Goal: Transaction & Acquisition: Purchase product/service

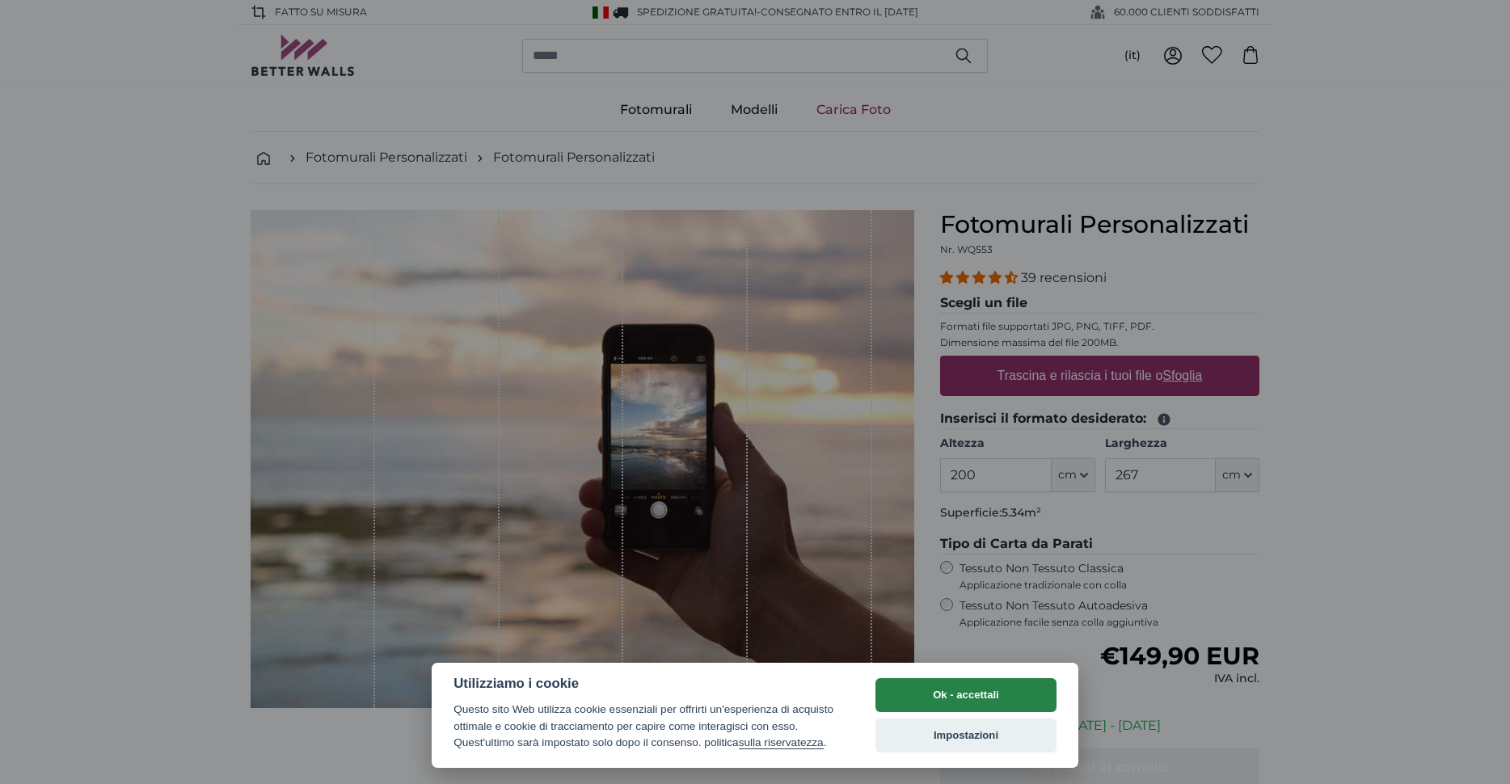
click at [984, 678] on button "Ok - accettali" at bounding box center [965, 695] width 181 height 34
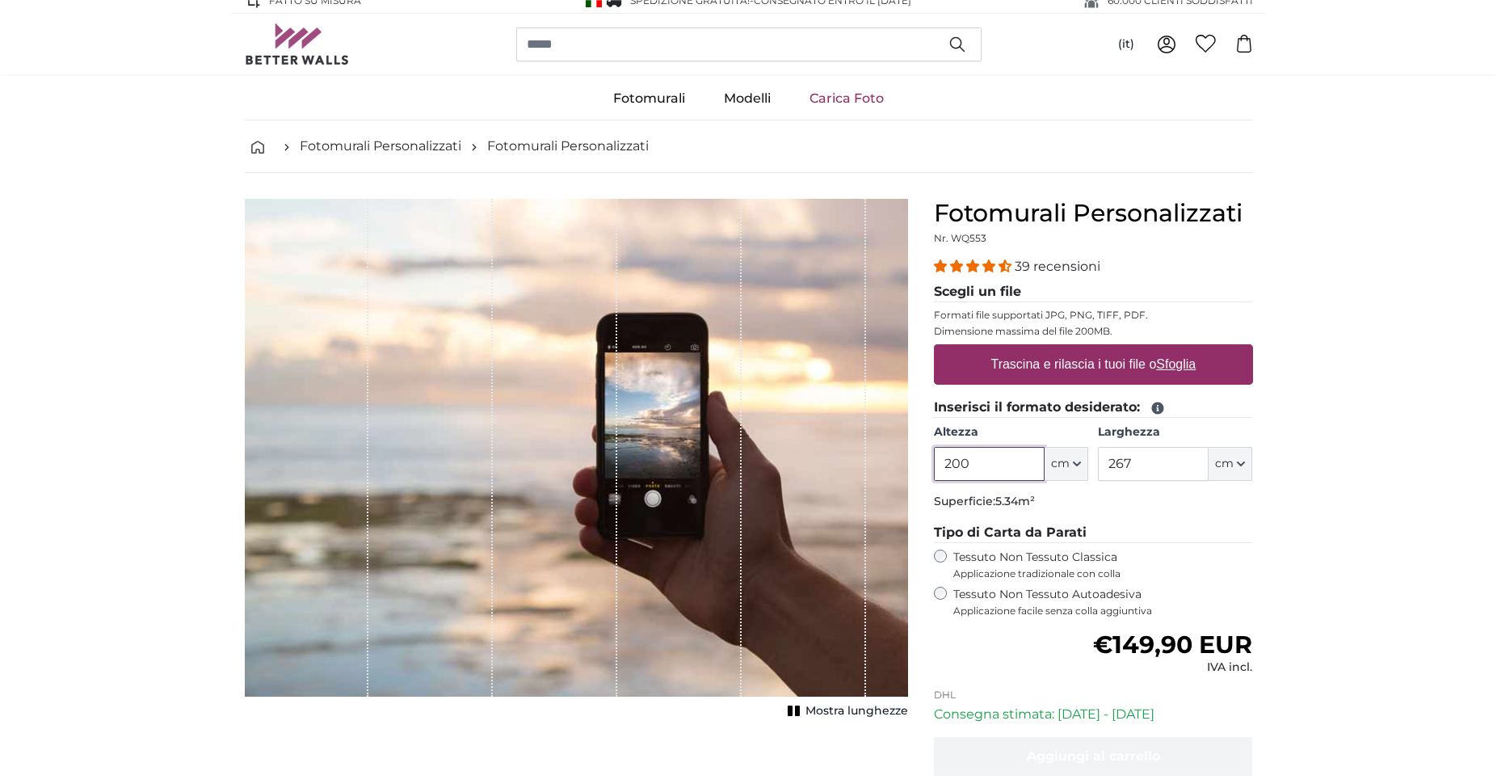
scroll to position [116, 0]
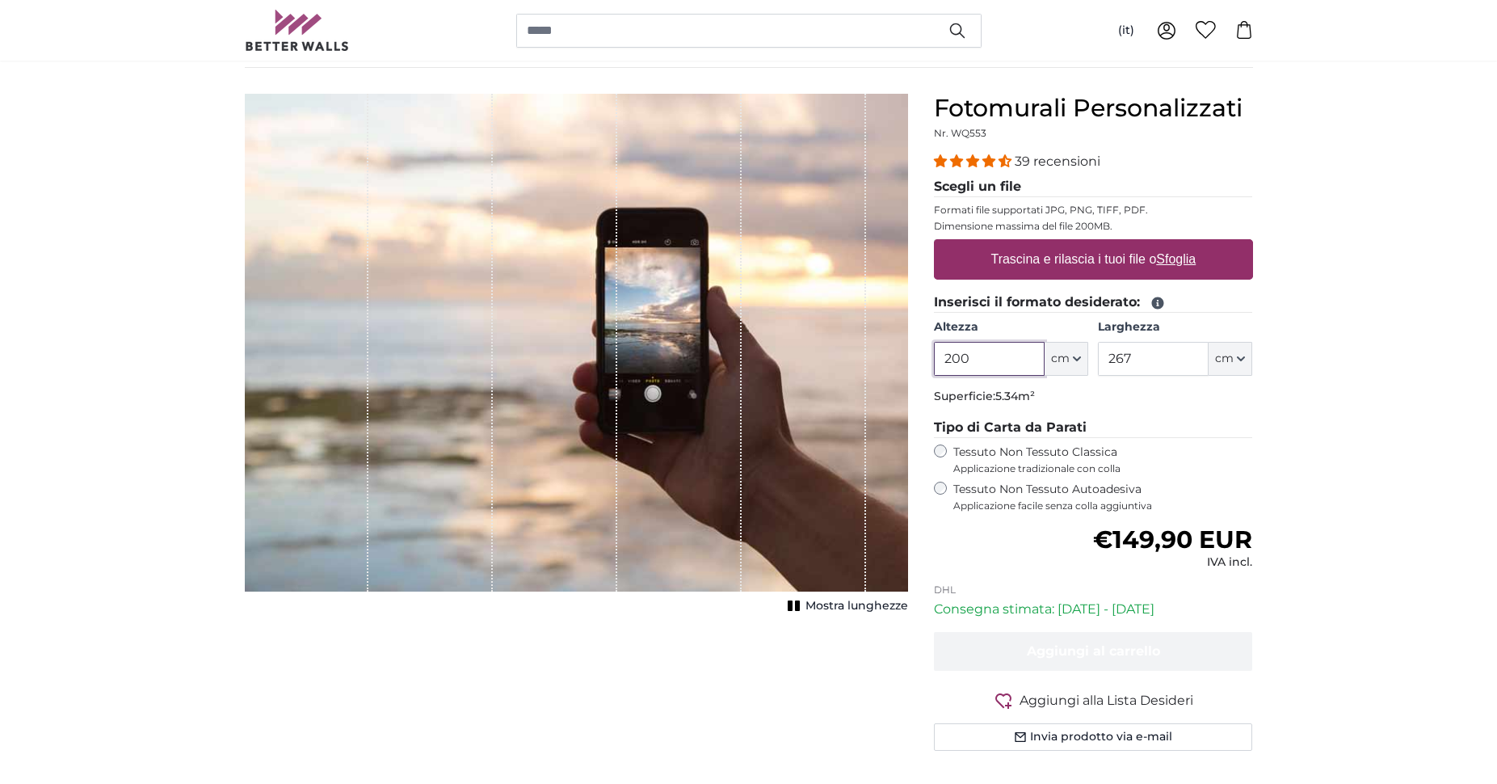
drag, startPoint x: 992, startPoint y: 362, endPoint x: 928, endPoint y: 361, distance: 64.7
click at [934, 361] on input "200" at bounding box center [989, 359] width 111 height 34
type input "100"
click at [1039, 493] on label "Tessuto Non Tessuto Autoadesiva Applicazione facile senza colla aggiuntiva" at bounding box center [1104, 497] width 300 height 31
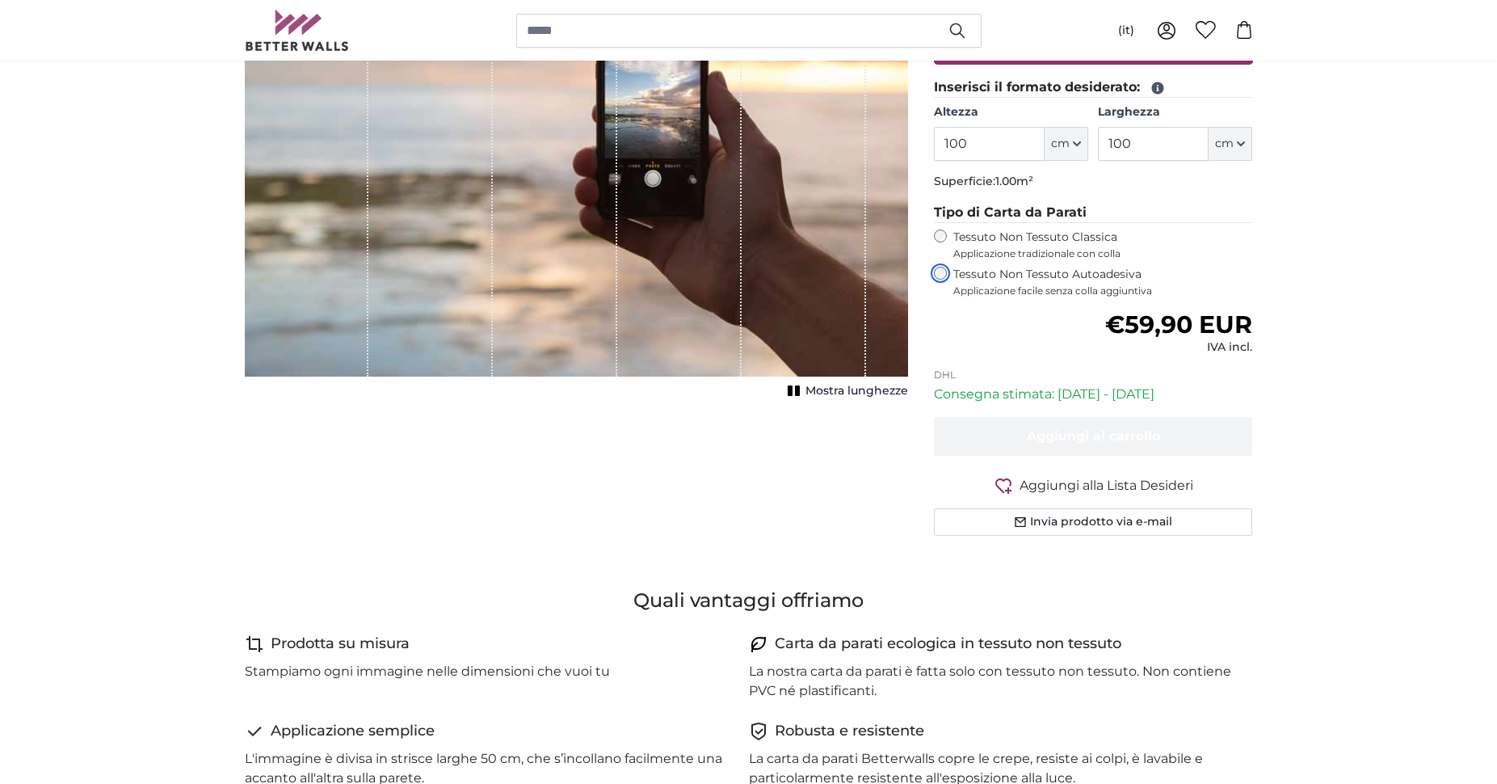
scroll to position [336, 0]
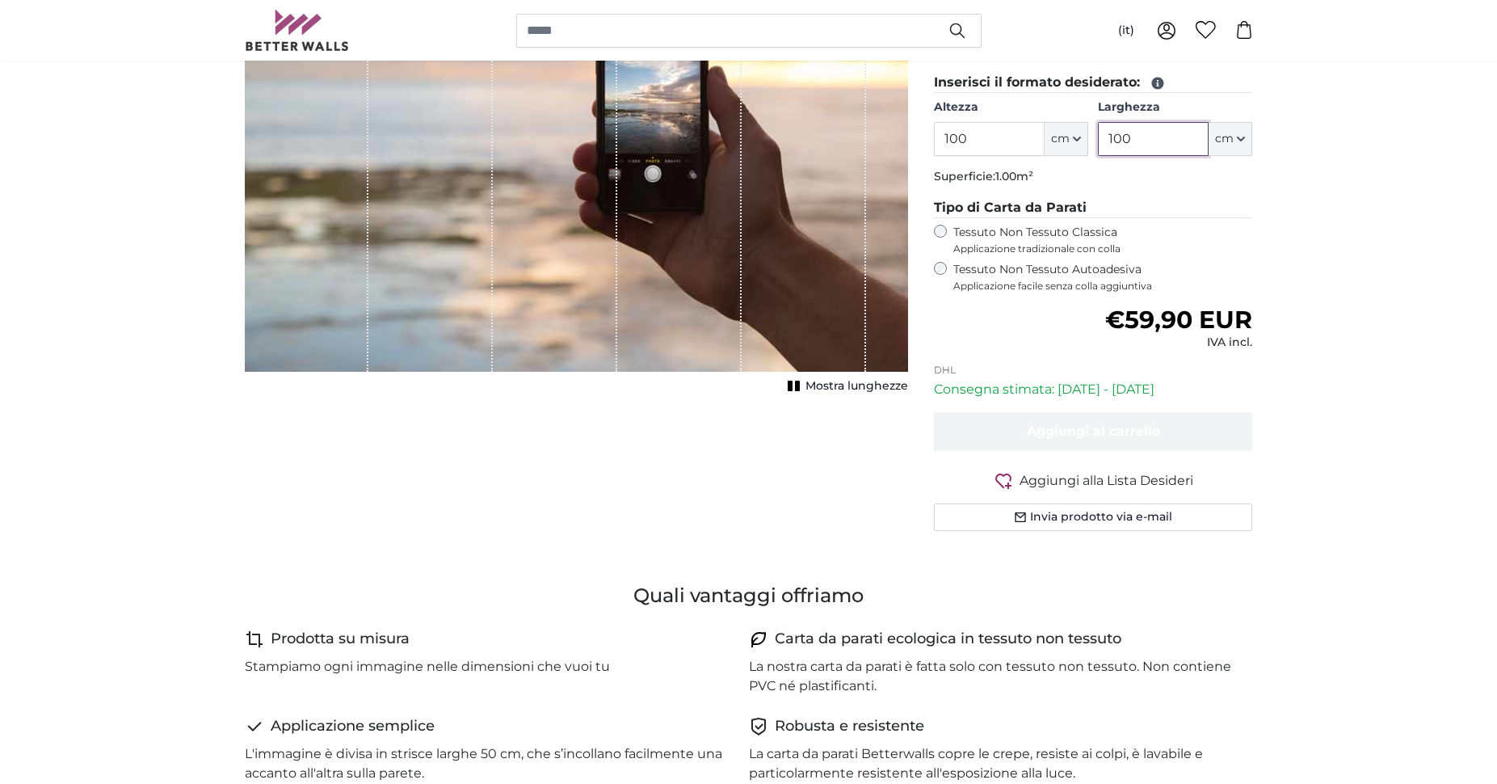
drag, startPoint x: 1170, startPoint y: 140, endPoint x: 1070, endPoint y: 132, distance: 100.5
click at [1098, 132] on input "100" at bounding box center [1153, 139] width 111 height 34
drag, startPoint x: 1124, startPoint y: 135, endPoint x: 1067, endPoint y: 130, distance: 57.6
click at [1098, 131] on input "500" at bounding box center [1153, 139] width 111 height 34
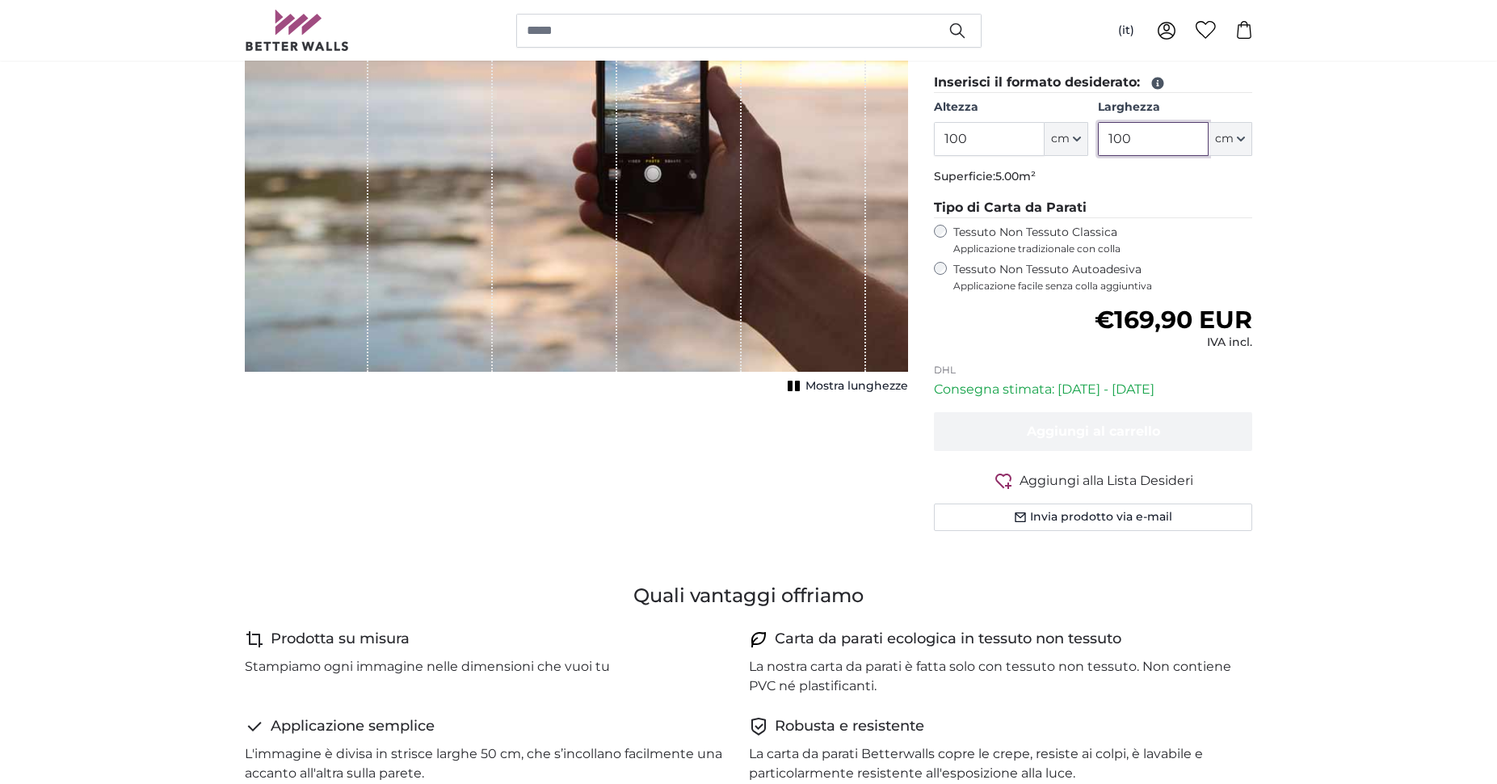
type input "100"
